Goal: Transaction & Acquisition: Book appointment/travel/reservation

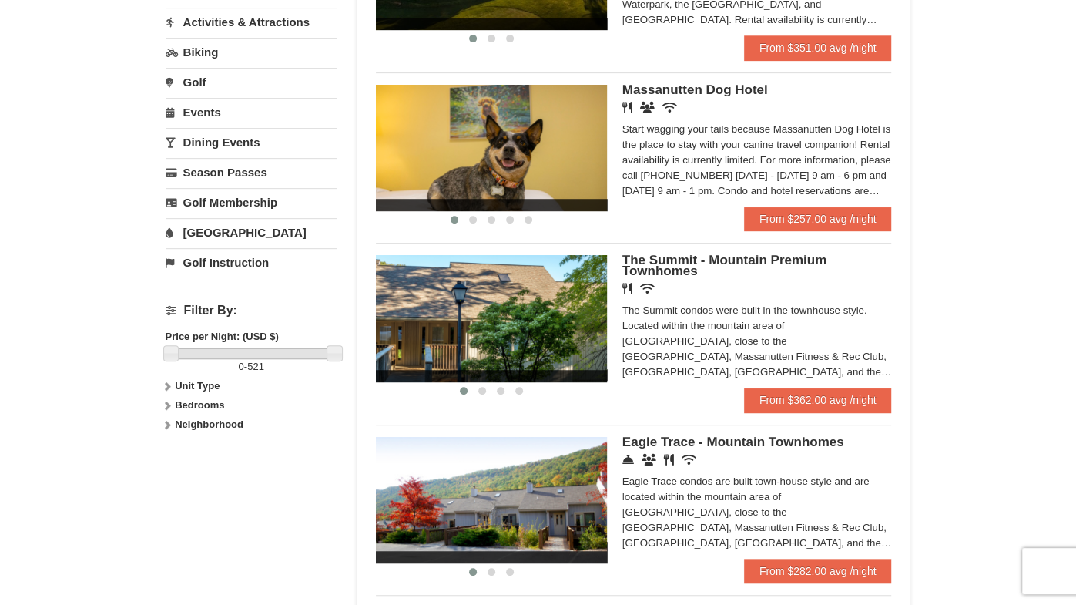
scroll to position [427, 0]
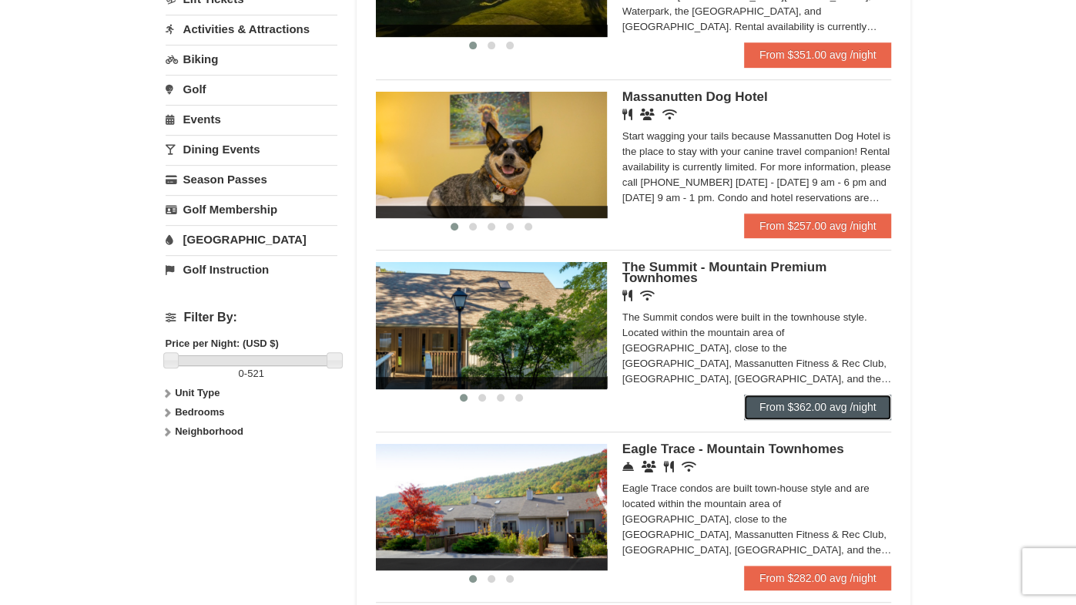
click at [854, 417] on link "From $362.00 avg /night" at bounding box center [818, 406] width 148 height 25
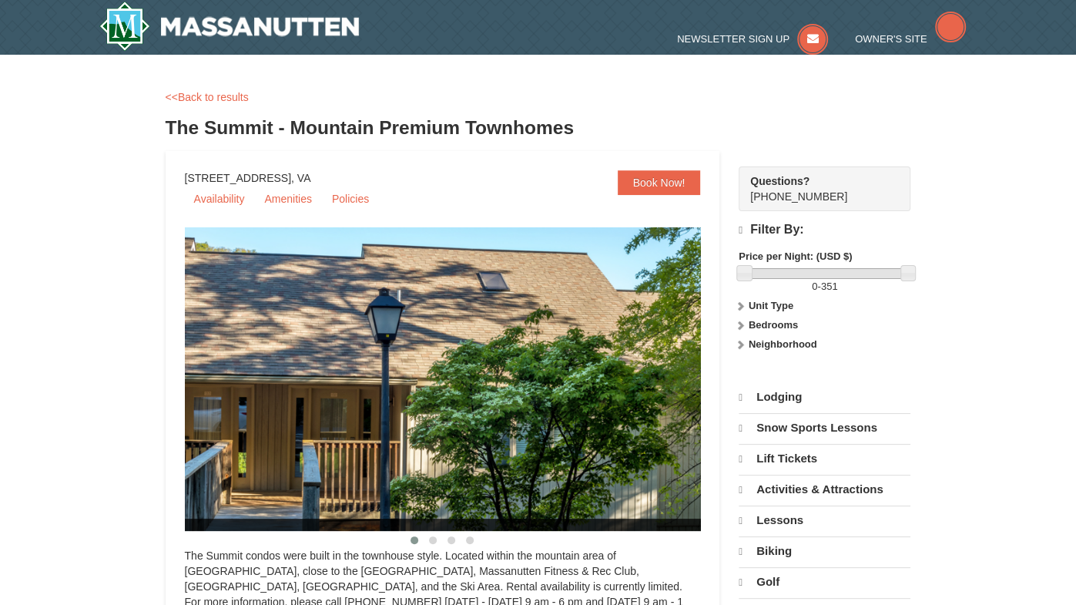
select select "10"
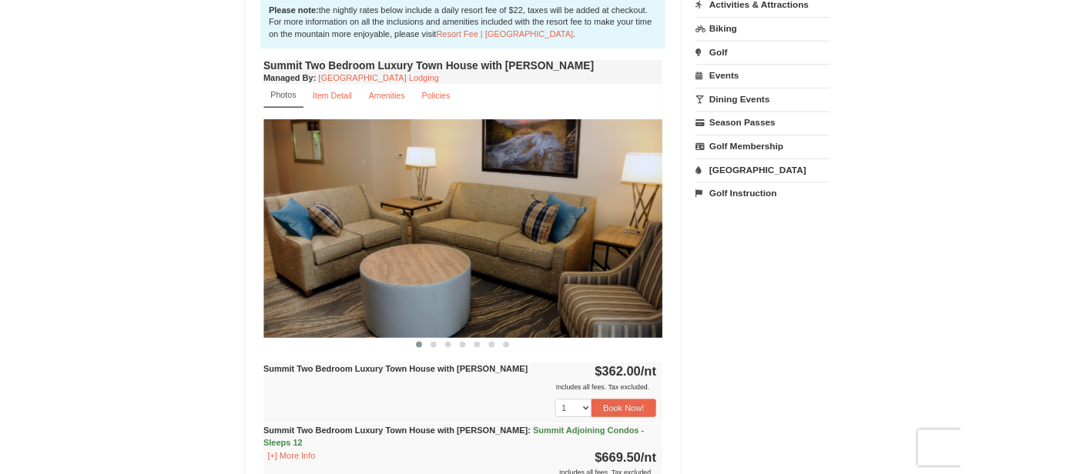
scroll to position [493, 0]
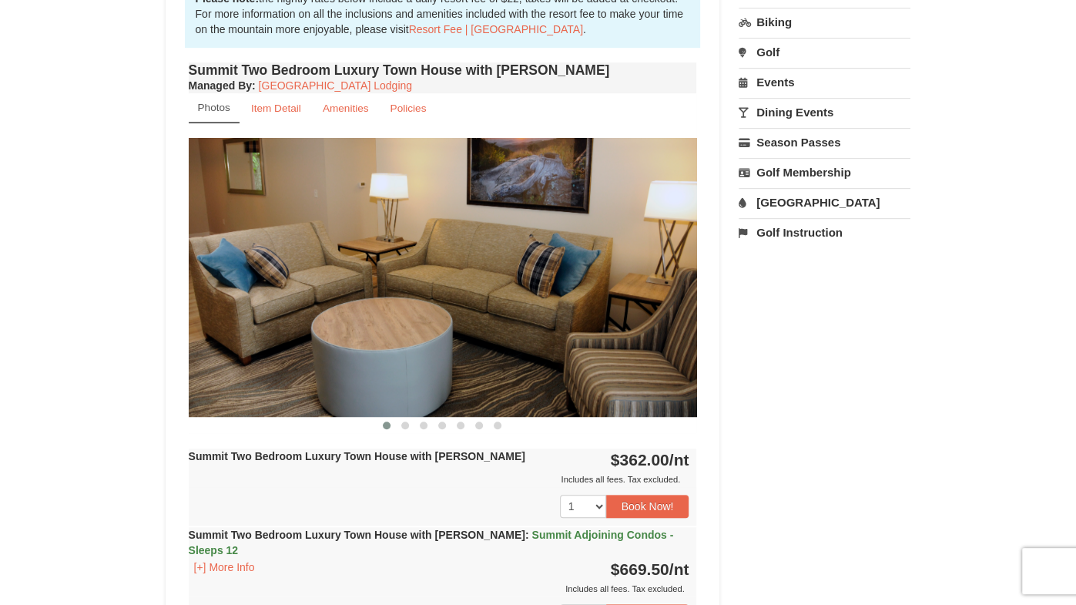
click at [524, 301] on img at bounding box center [443, 277] width 508 height 278
